Goal: Task Accomplishment & Management: Complete application form

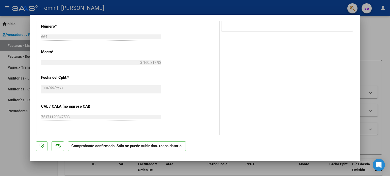
scroll to position [228, 0]
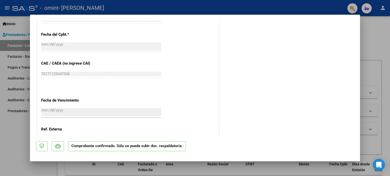
click at [114, 148] on p "Comprobante confirmado. Sólo se puede subir doc. respaldatoria." at bounding box center [127, 147] width 118 height 10
click at [371, 48] on div at bounding box center [195, 88] width 390 height 176
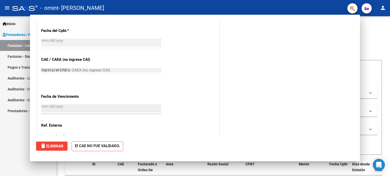
type input "$ 0,00"
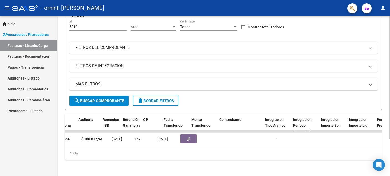
scroll to position [0, 0]
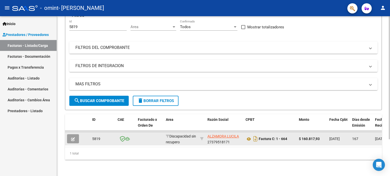
click at [72, 137] on icon "button" at bounding box center [73, 139] width 4 height 4
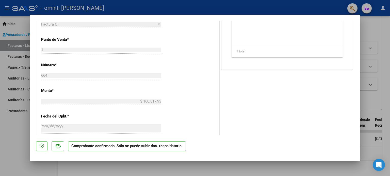
scroll to position [152, 0]
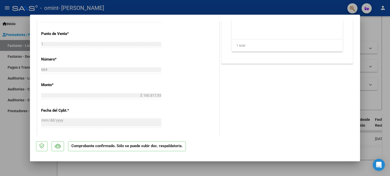
click at [375, 35] on div at bounding box center [195, 88] width 390 height 176
type input "$ 0,00"
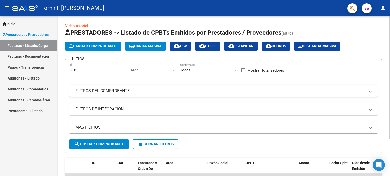
scroll to position [0, 0]
